Goal: Task Accomplishment & Management: Use online tool/utility

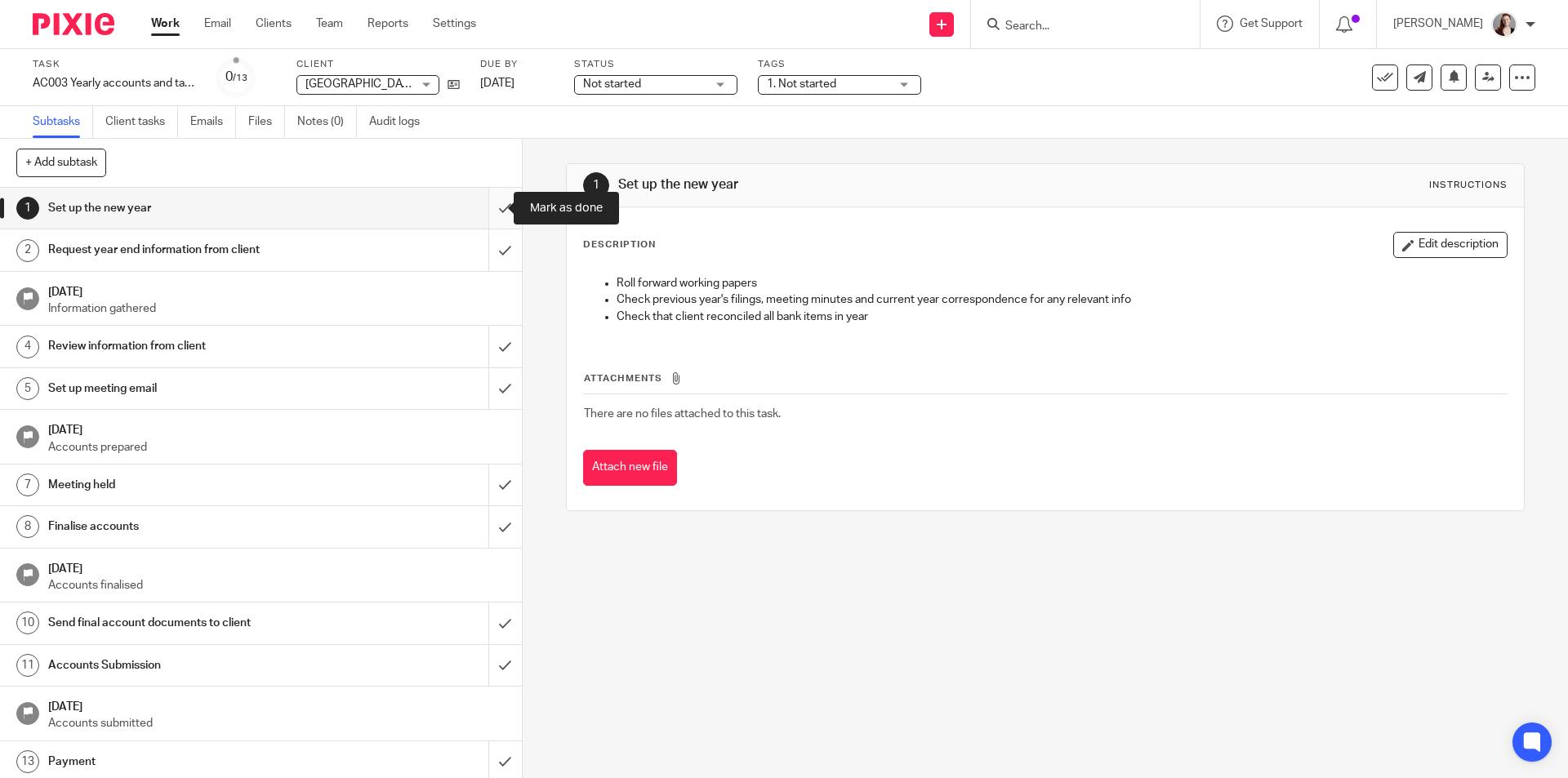
click at [482, 220] on input "submit" at bounding box center [261, 208] width 522 height 41
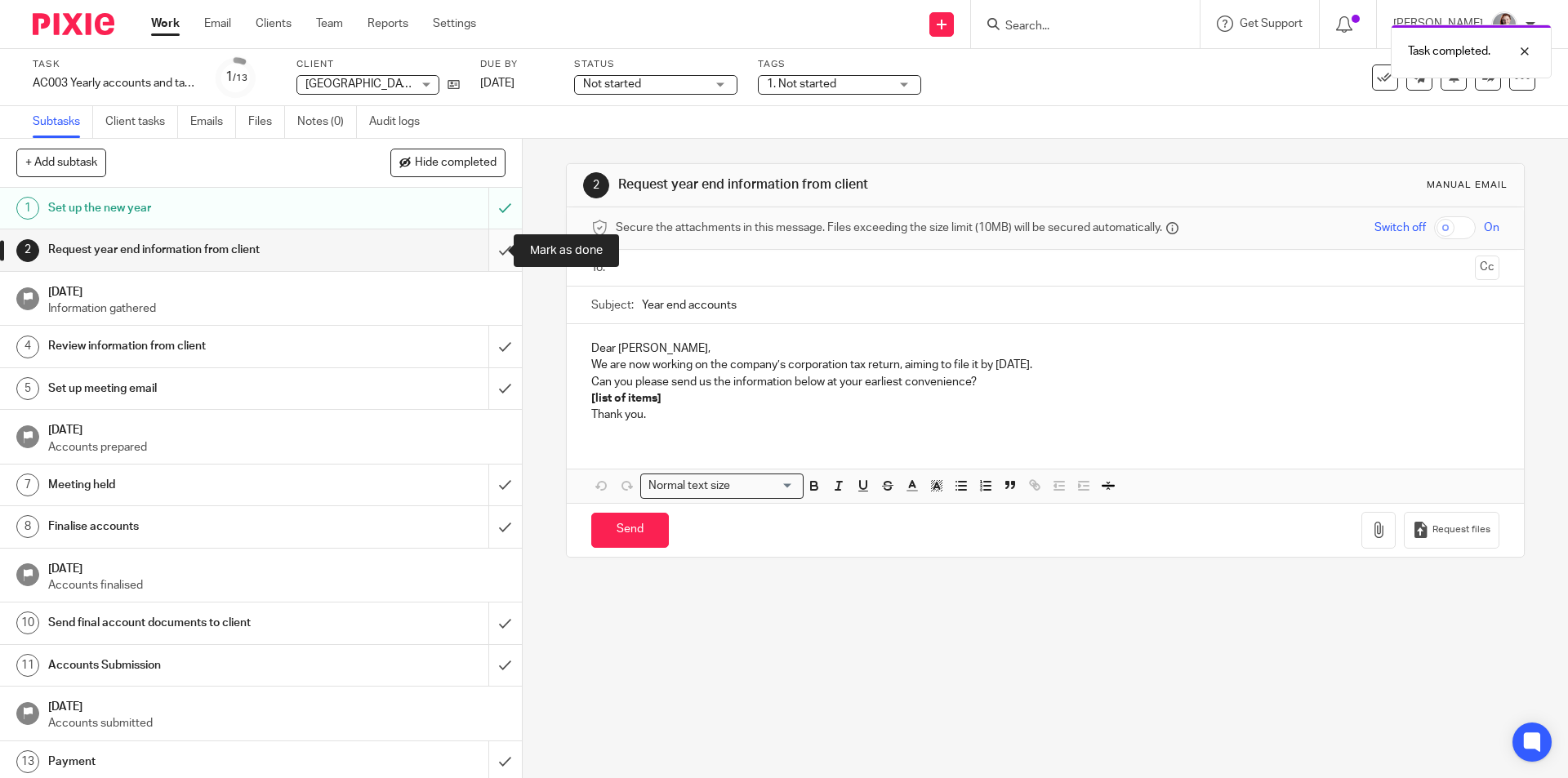
click at [494, 243] on input "submit" at bounding box center [261, 250] width 522 height 41
